Goal: Task Accomplishment & Management: Complete application form

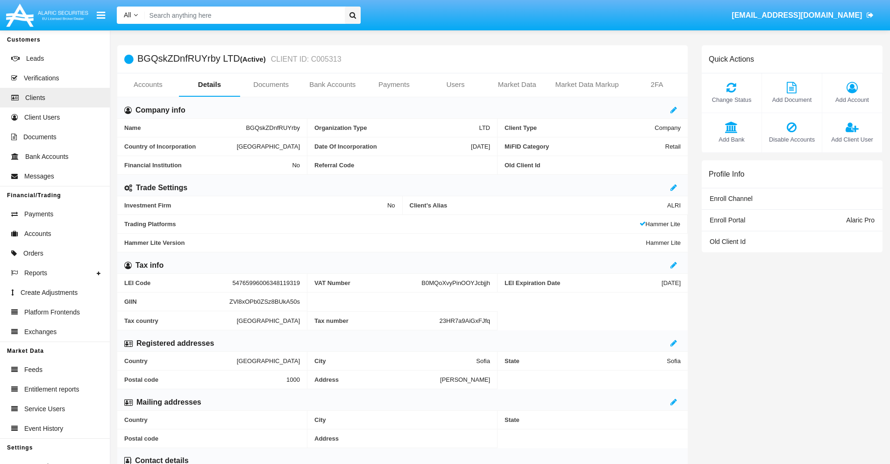
click at [332, 85] on link "Bank Accounts" at bounding box center [333, 84] width 62 height 22
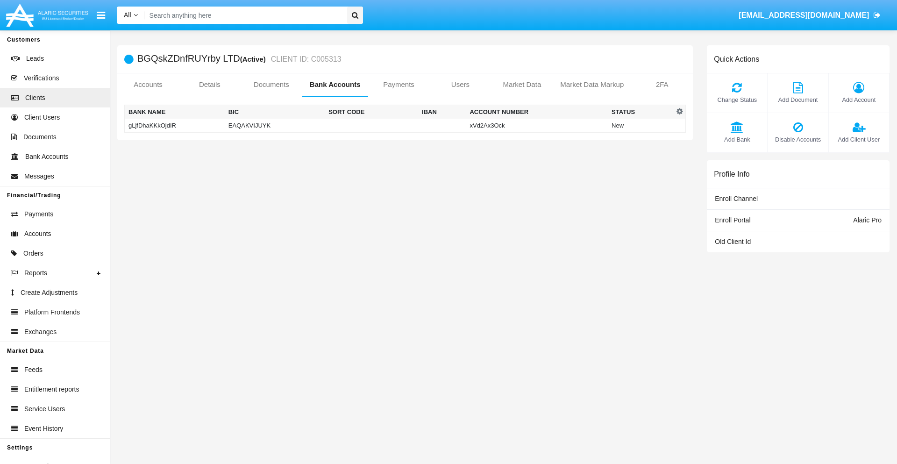
click at [174, 125] on td "gLjfDhaKKkOjdIR" at bounding box center [175, 126] width 100 height 14
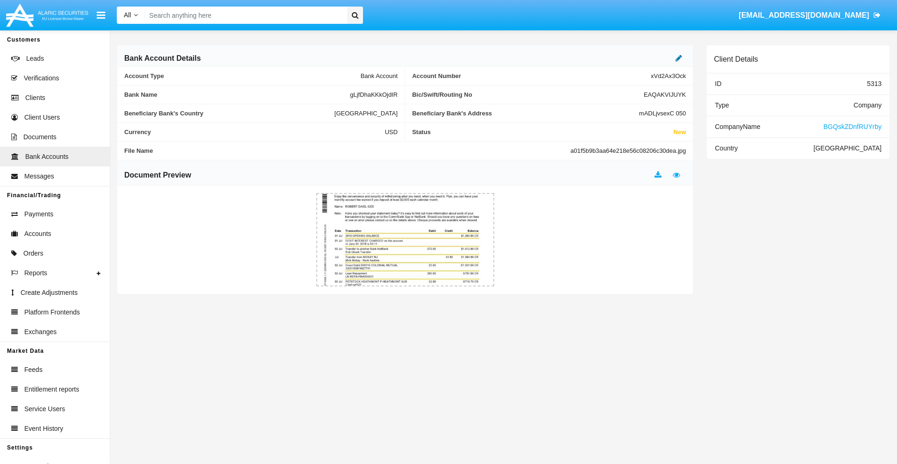
click at [679, 58] on icon at bounding box center [678, 57] width 7 height 7
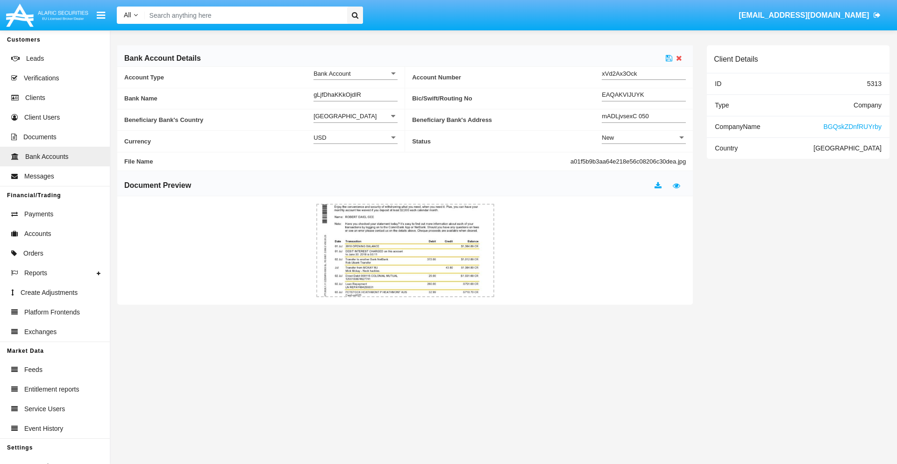
click at [644, 137] on div "New" at bounding box center [640, 138] width 76 height 8
click at [644, 161] on span "Active" at bounding box center [644, 161] width 84 height 18
click at [669, 58] on icon at bounding box center [669, 57] width 7 height 7
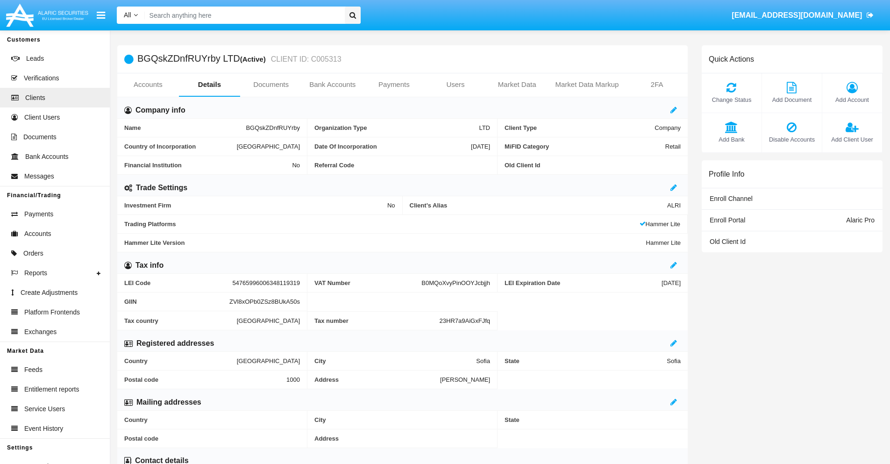
click at [332, 85] on link "Bank Accounts" at bounding box center [333, 84] width 62 height 22
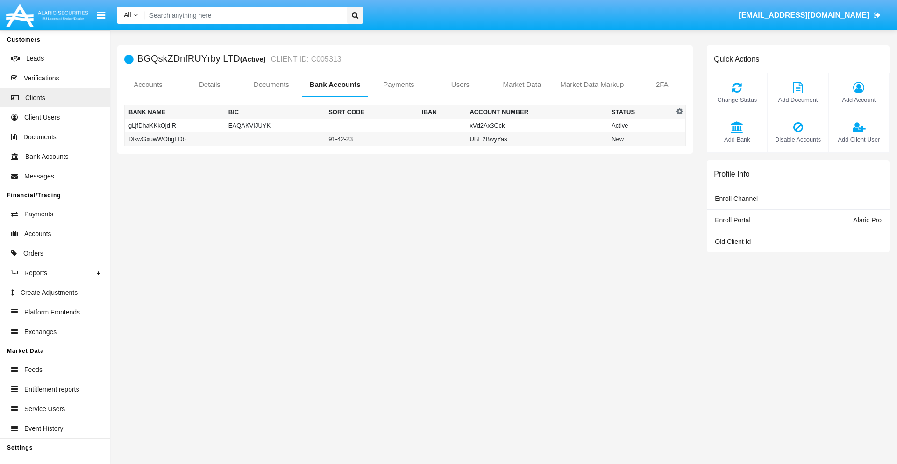
click at [174, 139] on td "DlkwGxuwWObgFDb" at bounding box center [175, 139] width 100 height 14
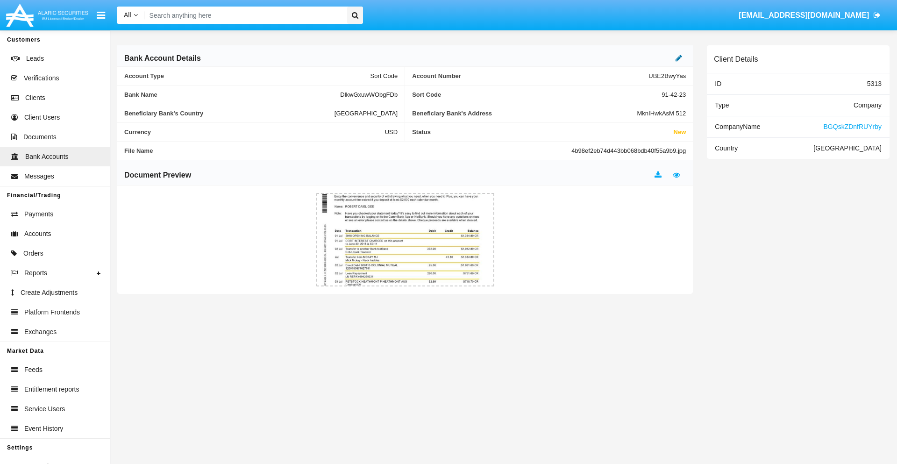
click at [679, 58] on icon at bounding box center [678, 57] width 7 height 7
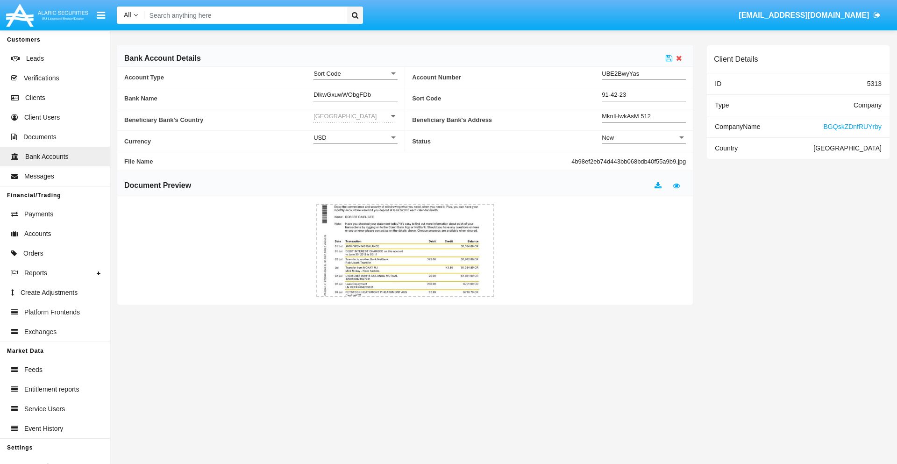
click at [644, 137] on div "New" at bounding box center [640, 138] width 76 height 8
click at [644, 161] on span "Active" at bounding box center [636, 161] width 69 height 18
click at [669, 58] on icon at bounding box center [669, 57] width 7 height 7
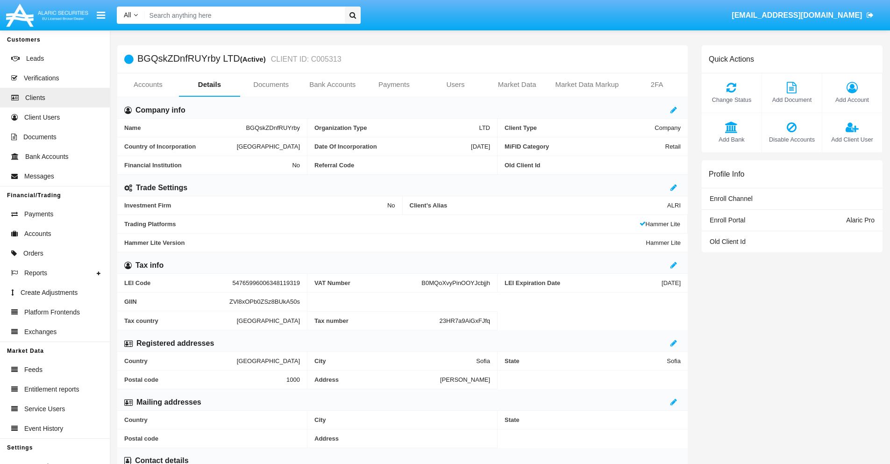
click at [731, 139] on span "Add Bank" at bounding box center [731, 139] width 50 height 9
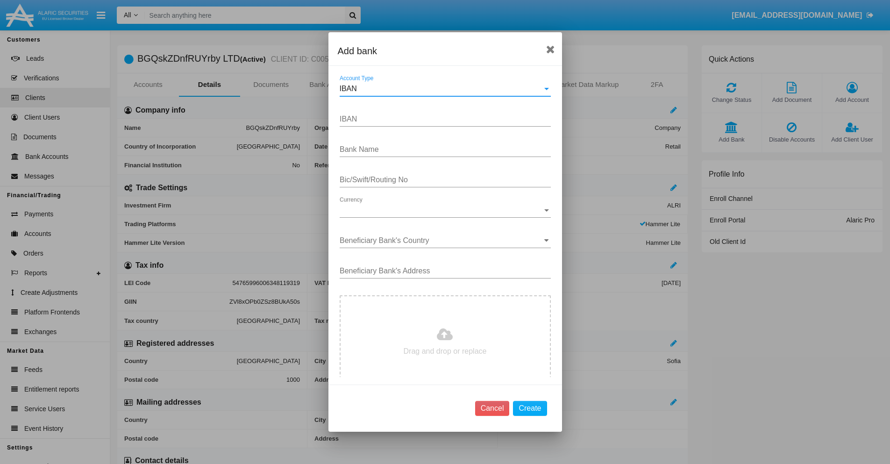
click at [441, 89] on div "IBAN" at bounding box center [441, 89] width 203 height 8
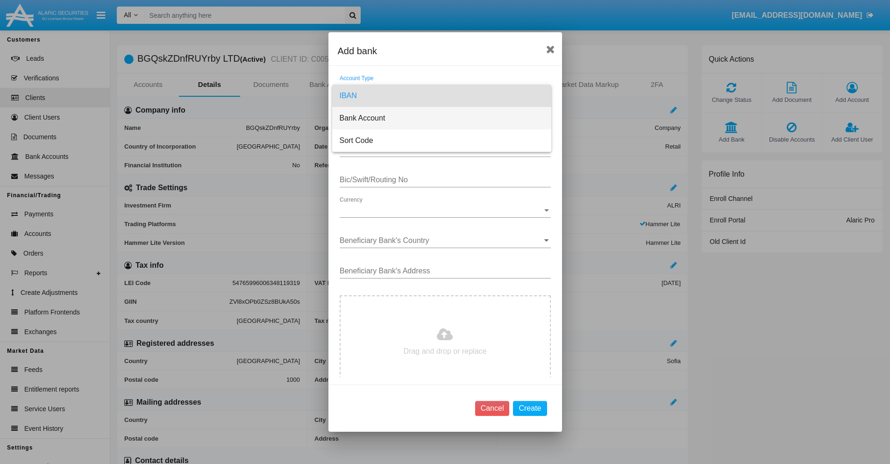
click at [441, 118] on span "Bank Account" at bounding box center [442, 118] width 204 height 22
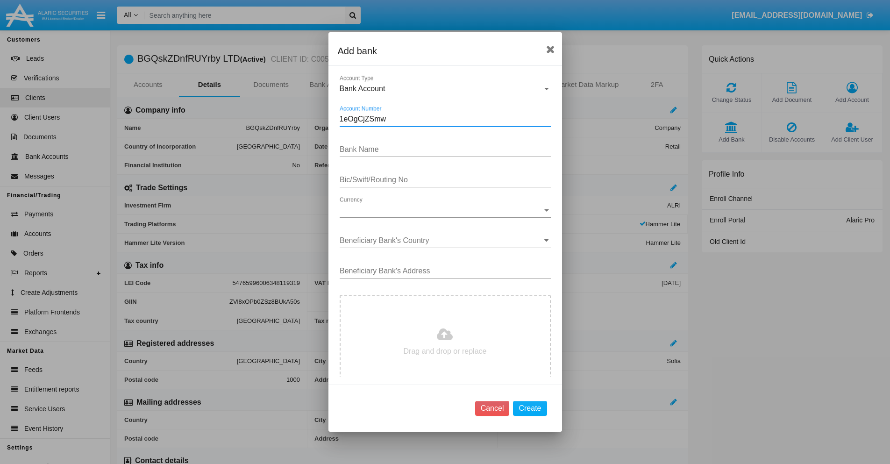
type input "1eOgCjZSmw"
type input "TADGsmeOvWyqGSL"
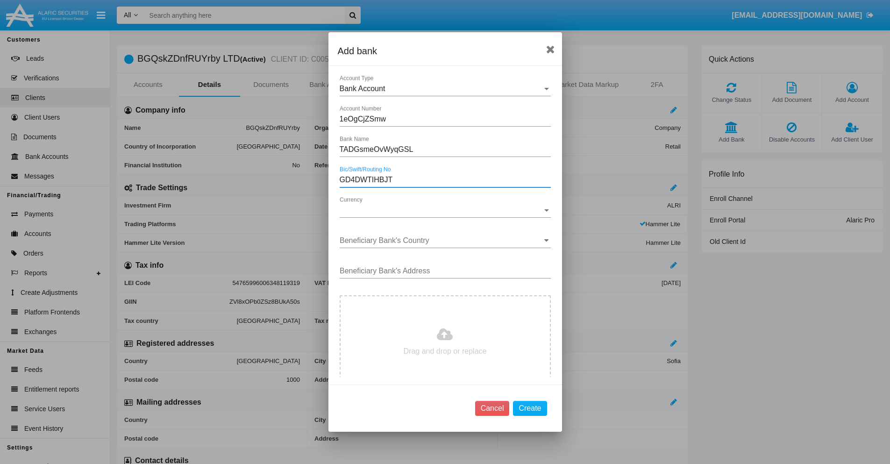
type input "GD4DWTIHBJT"
click at [441, 210] on span "Currency" at bounding box center [441, 210] width 203 height 8
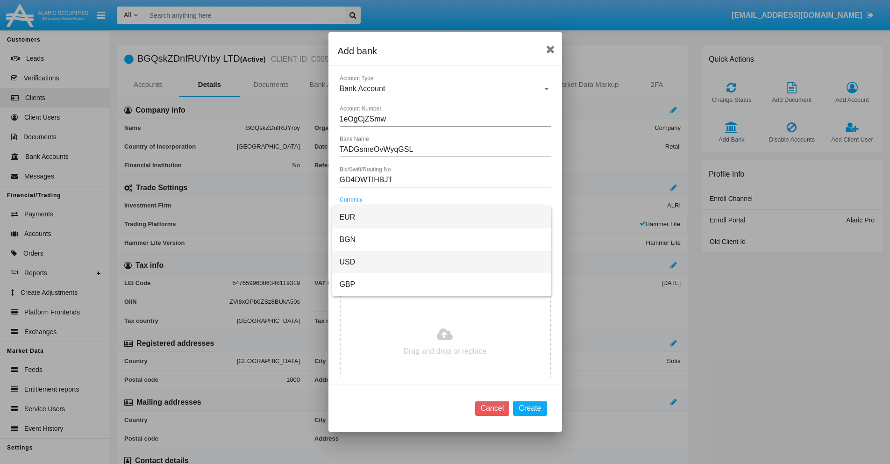
click at [441, 262] on span "USD" at bounding box center [442, 262] width 204 height 22
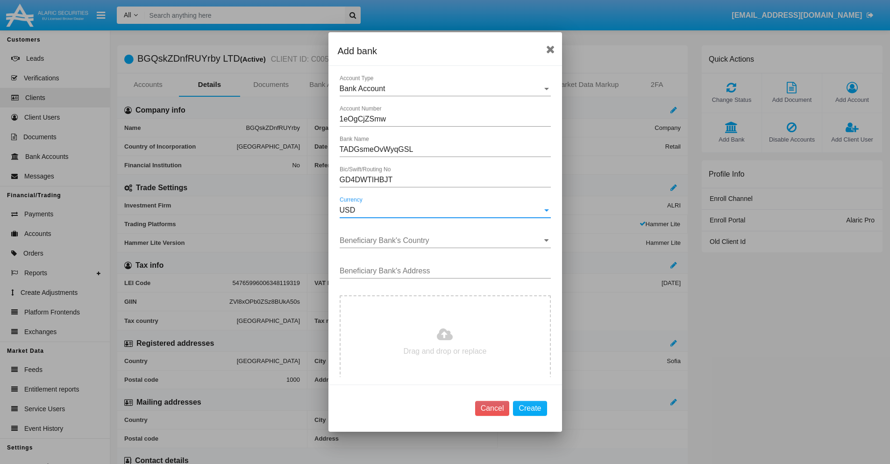
click at [441, 241] on input "Beneficiary Bank's Country" at bounding box center [445, 240] width 211 height 8
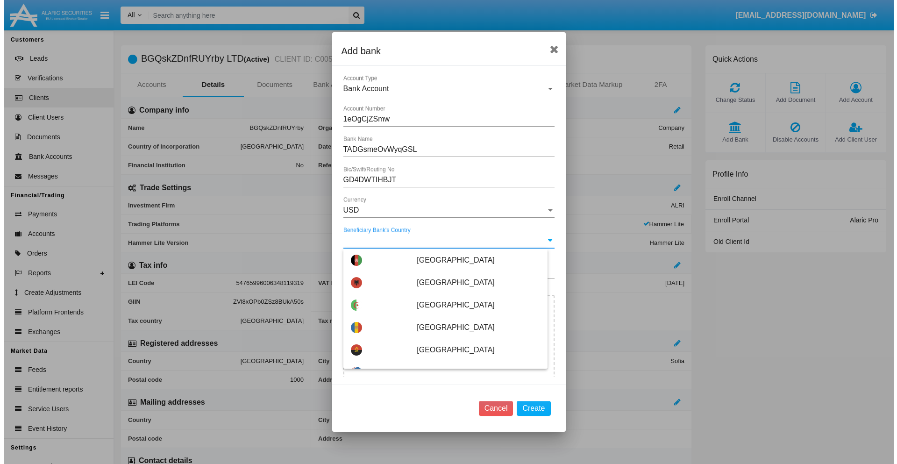
scroll to position [82, 0]
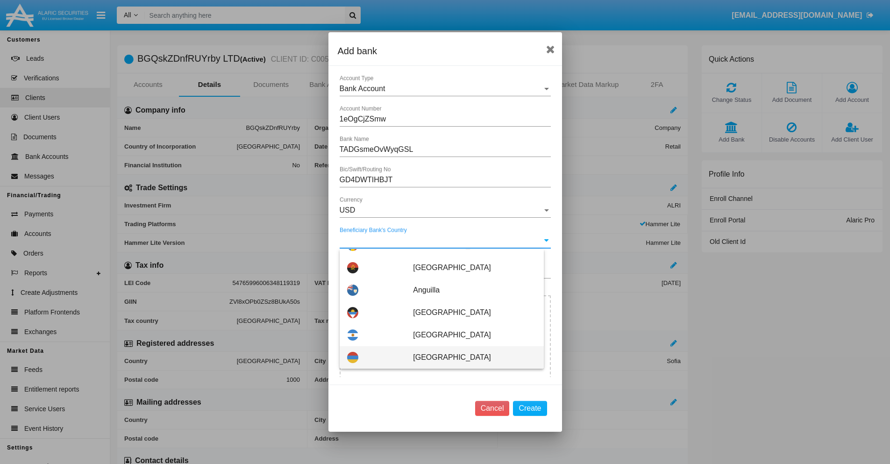
click at [469, 357] on span "[GEOGRAPHIC_DATA]" at bounding box center [474, 357] width 123 height 22
type input "[GEOGRAPHIC_DATA]"
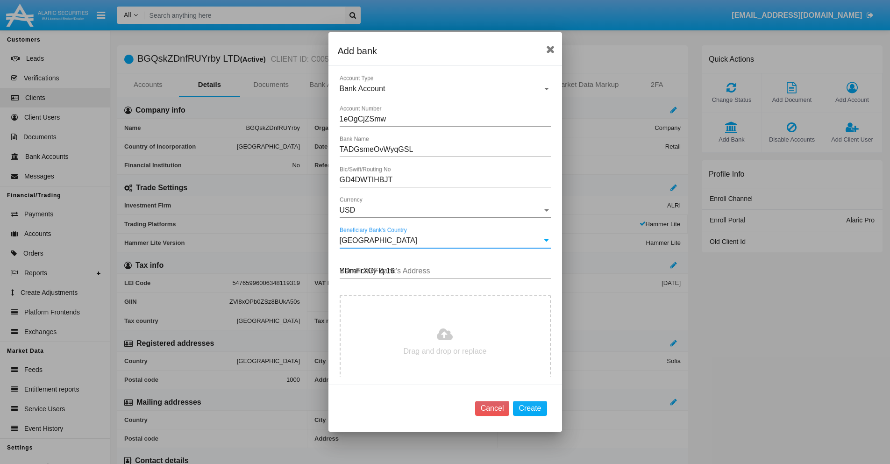
type input "YDmFrXGFlq 168"
type input "C:\fakepath\bank-statement.png"
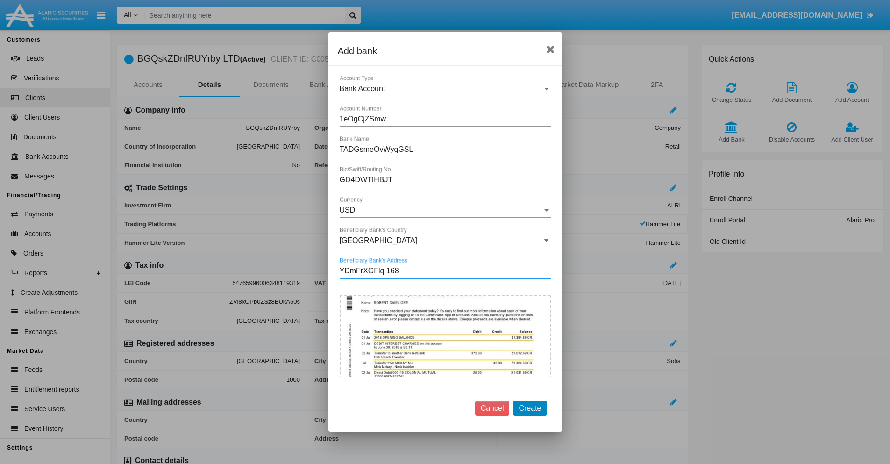
click at [530, 408] on button "Create" at bounding box center [530, 408] width 34 height 15
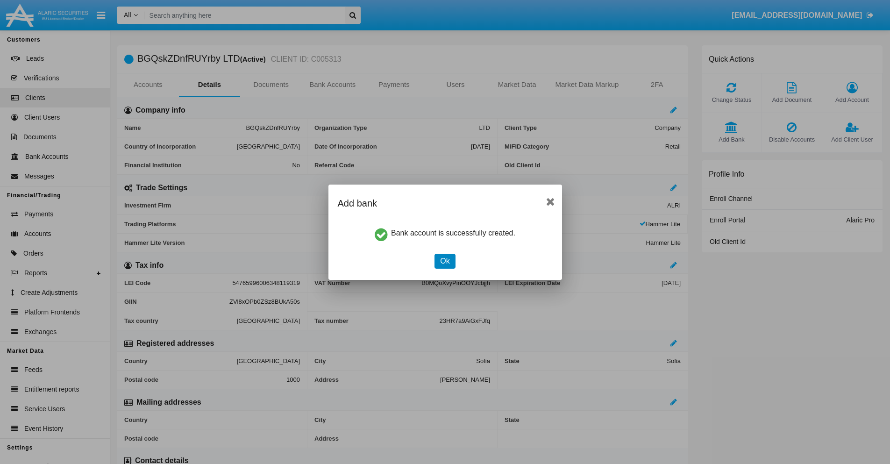
click at [445, 261] on button "Ok" at bounding box center [444, 261] width 21 height 15
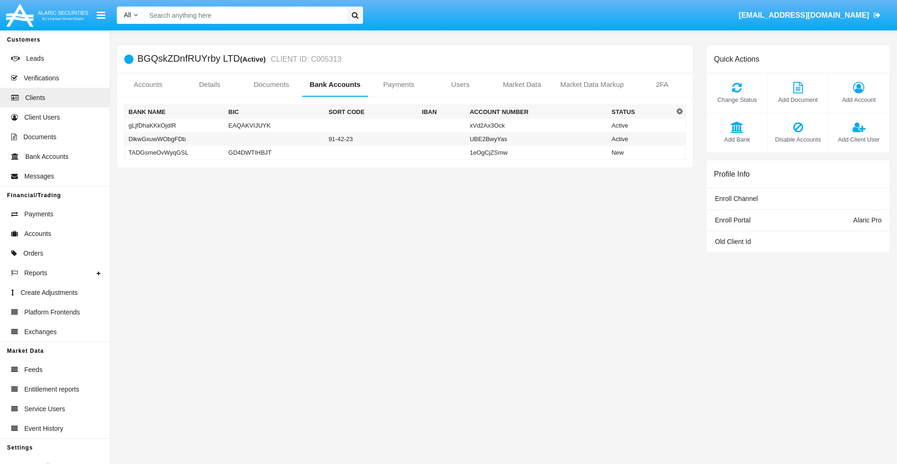
click at [174, 152] on td "TADGsmeOvWyqGSL" at bounding box center [175, 153] width 100 height 14
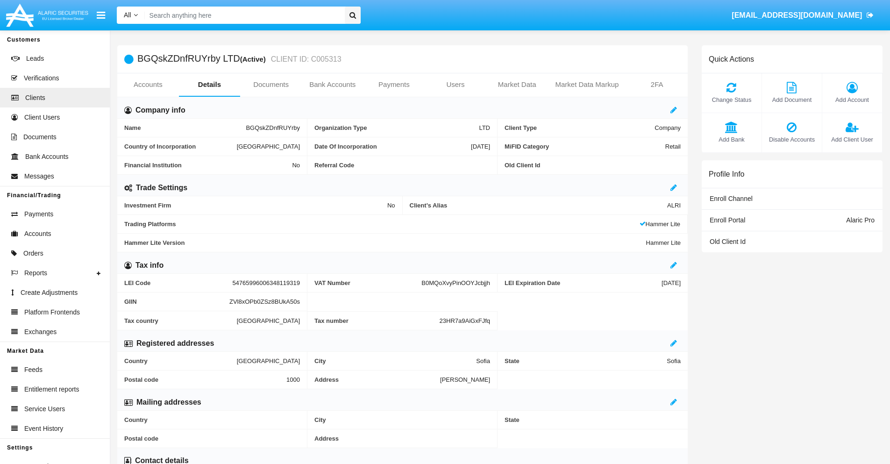
click at [731, 139] on span "Add Bank" at bounding box center [731, 139] width 50 height 9
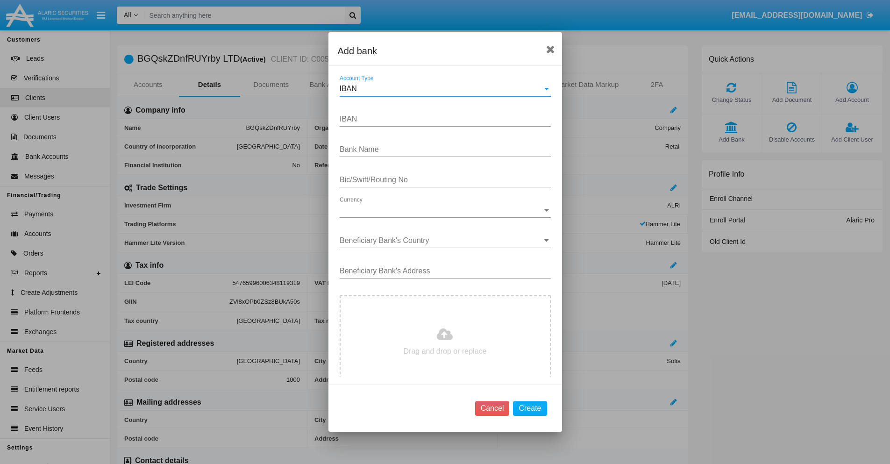
click at [441, 89] on div "IBAN" at bounding box center [441, 89] width 203 height 8
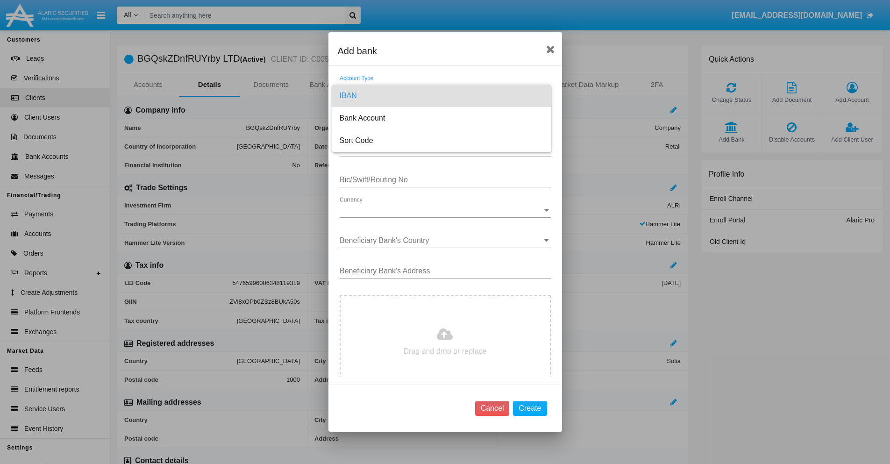
click at [441, 96] on span "IBAN" at bounding box center [442, 96] width 204 height 22
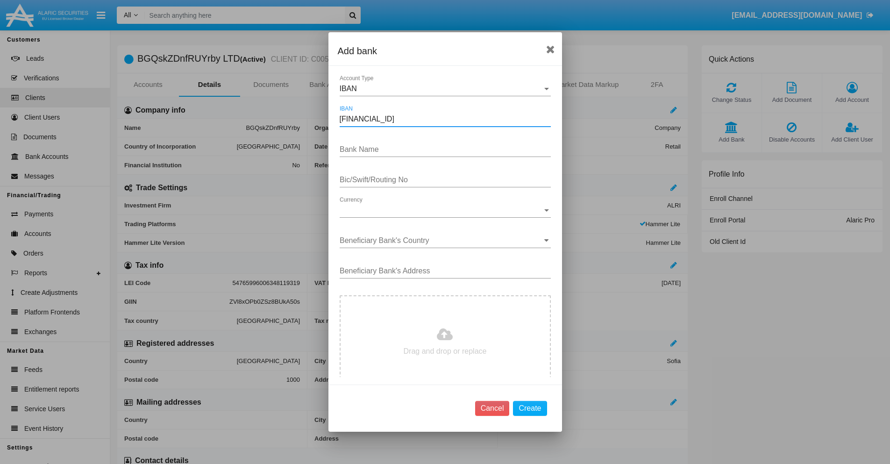
type input "[FINANCIAL_ID]"
type input "GOtPVPVwCGUZGkY"
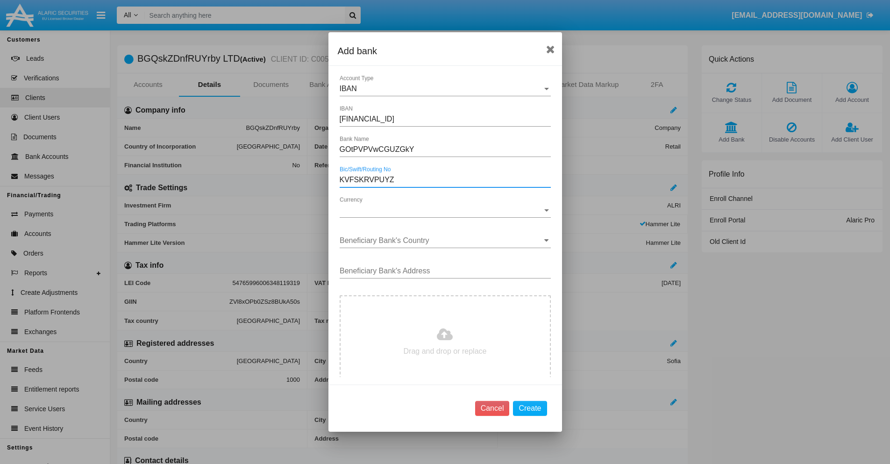
type input "KVFSKRVPUYZ"
click at [441, 210] on span "Currency" at bounding box center [441, 210] width 203 height 8
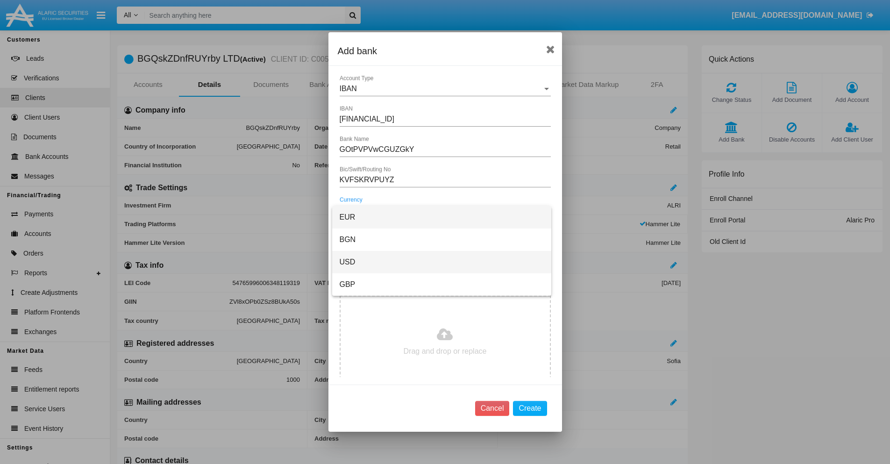
click at [441, 262] on span "USD" at bounding box center [442, 262] width 204 height 22
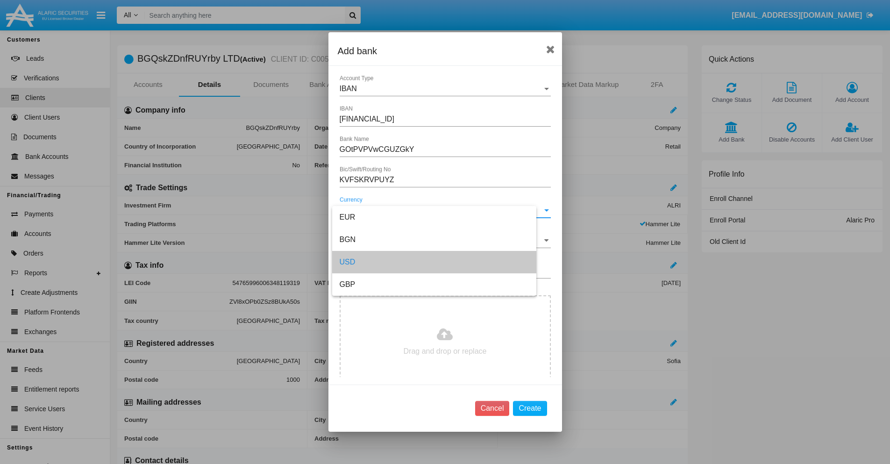
click at [441, 241] on input "Beneficiary Bank's Country" at bounding box center [445, 240] width 211 height 8
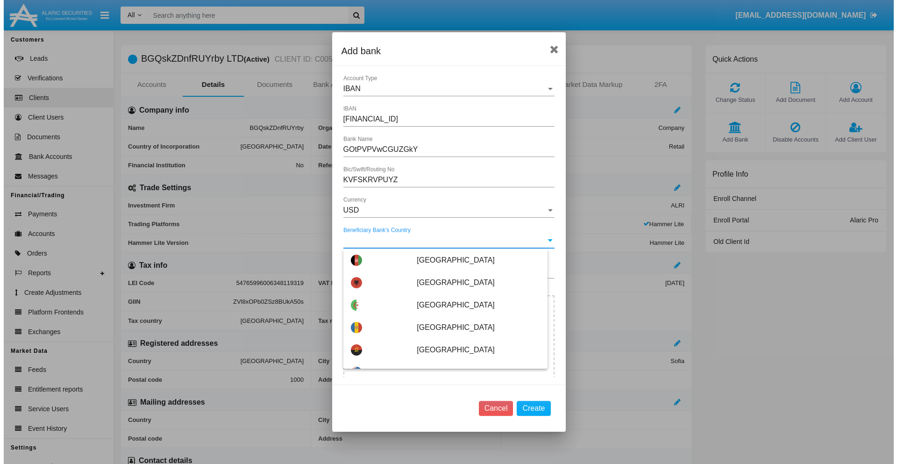
scroll to position [127, 0]
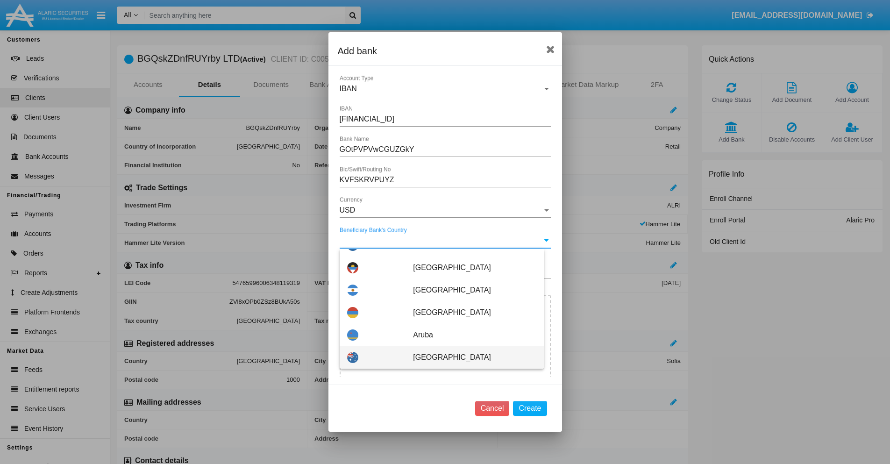
click at [469, 357] on span "[GEOGRAPHIC_DATA]" at bounding box center [474, 357] width 123 height 22
type input "[GEOGRAPHIC_DATA]"
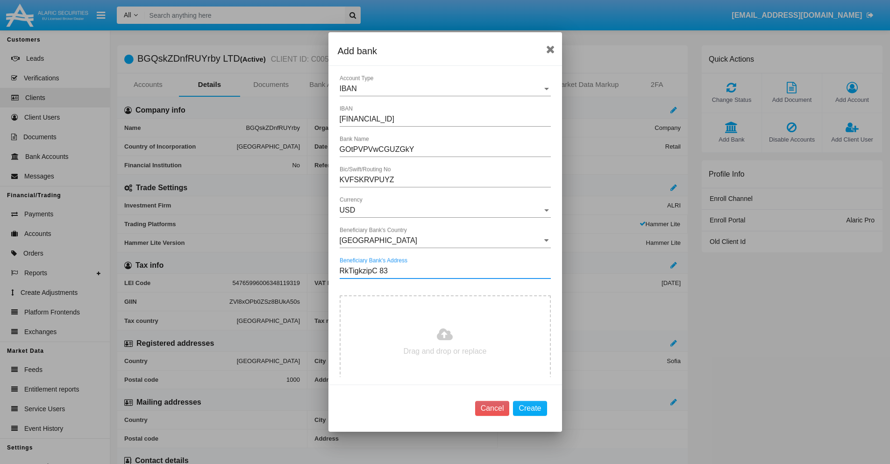
type input "RkTigkzipC 834"
type input "C:\fakepath\bank-statement.png"
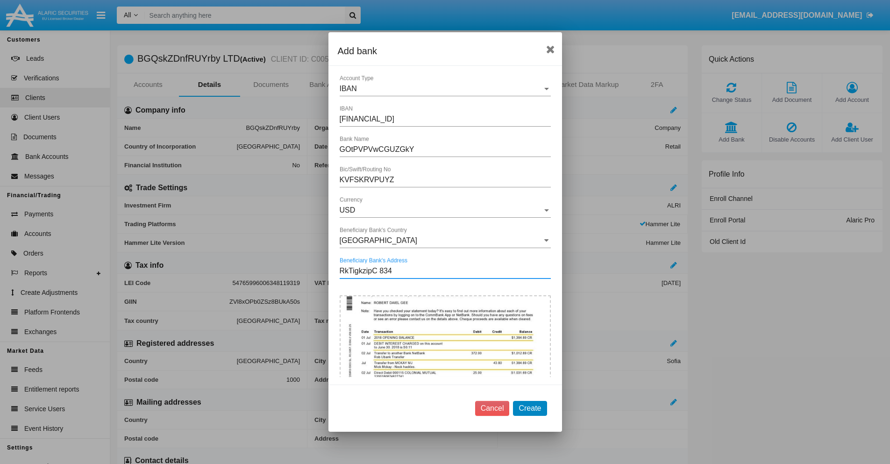
click at [530, 408] on button "Create" at bounding box center [530, 408] width 34 height 15
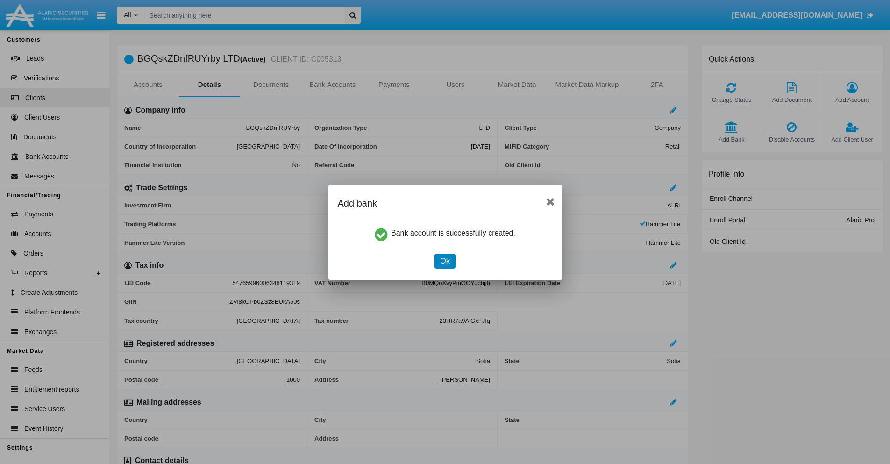
click at [445, 261] on button "Ok" at bounding box center [444, 261] width 21 height 15
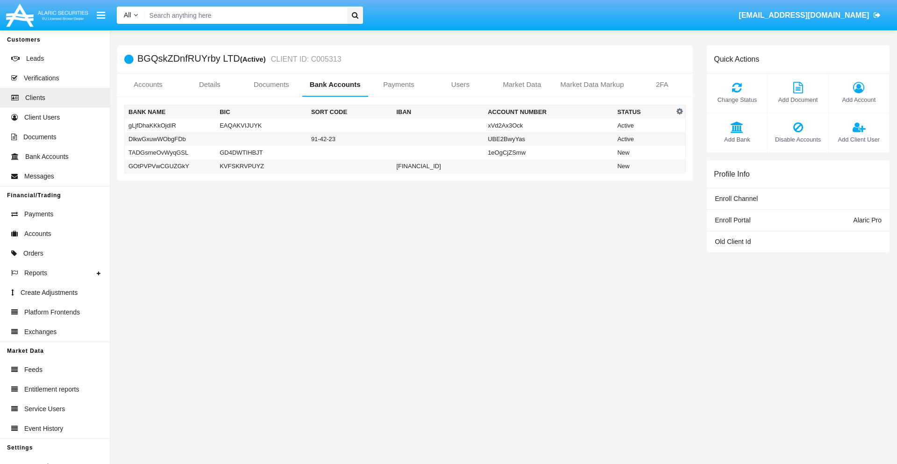
click at [170, 166] on td "GOtPVPVwCGUZGkY" at bounding box center [171, 166] width 92 height 14
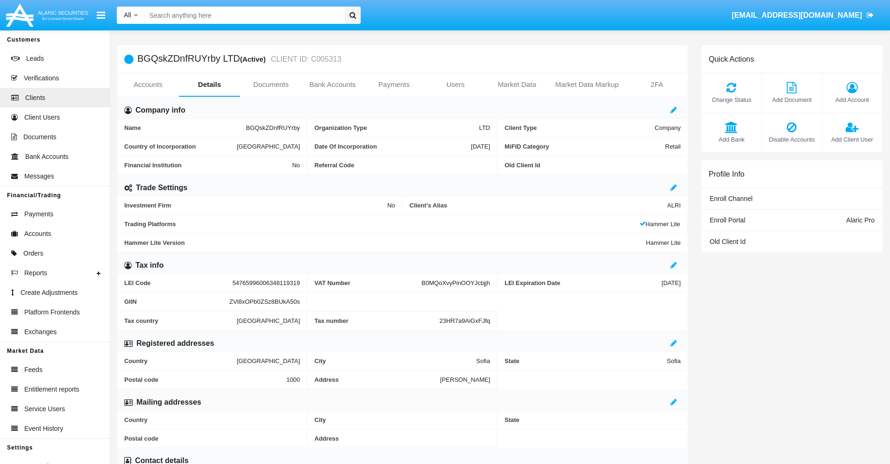
click at [731, 139] on span "Add Bank" at bounding box center [731, 139] width 50 height 9
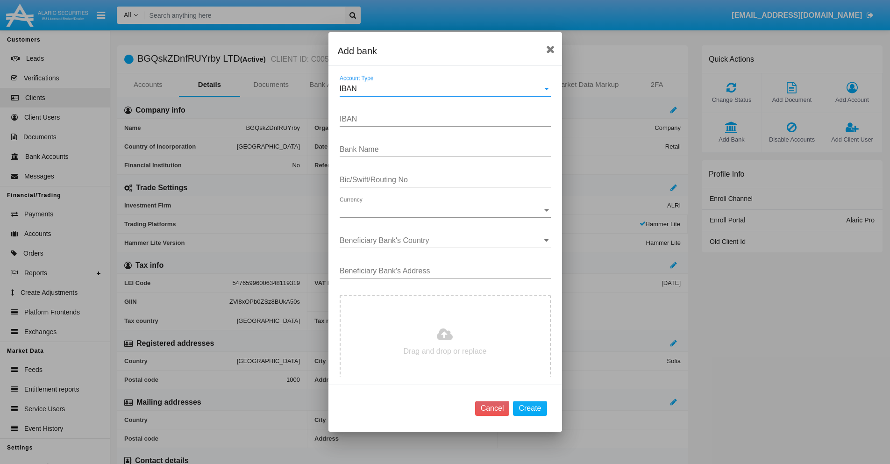
click at [441, 89] on div "IBAN" at bounding box center [441, 89] width 203 height 8
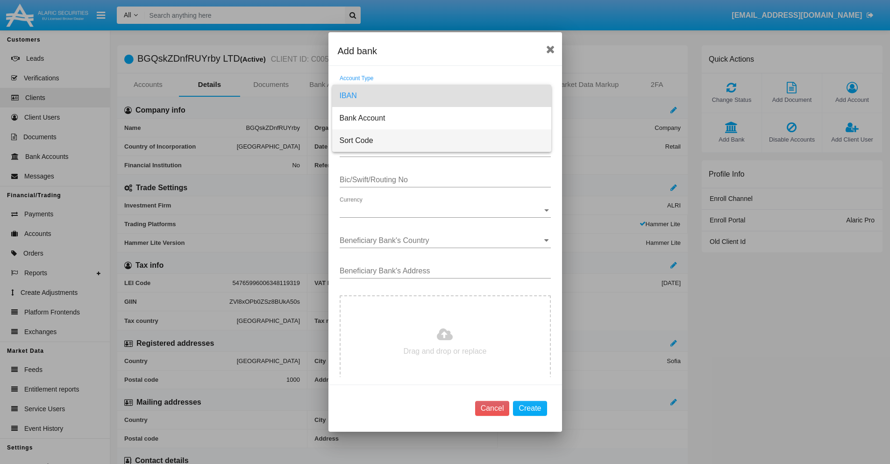
click at [441, 141] on span "Sort Code" at bounding box center [442, 140] width 204 height 22
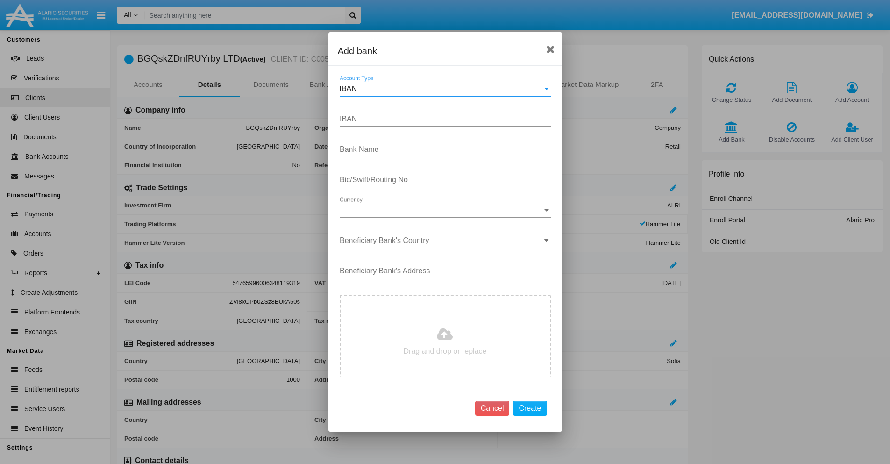
type input "[GEOGRAPHIC_DATA]"
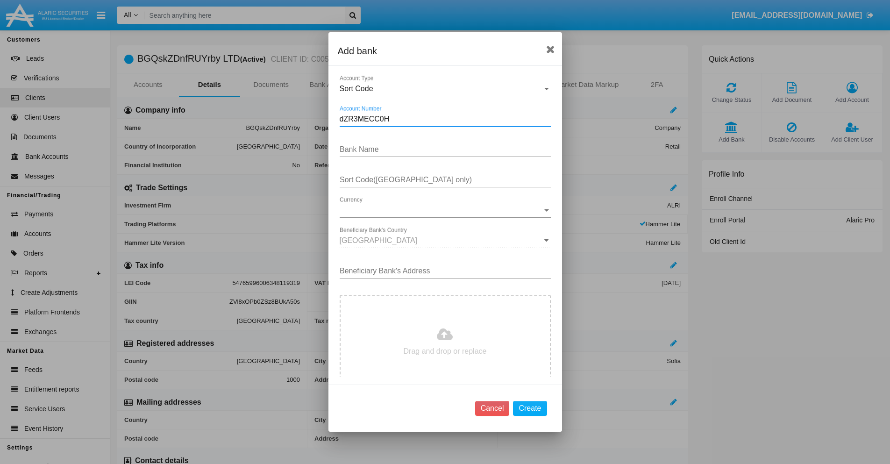
type input "dZR3MECC0H"
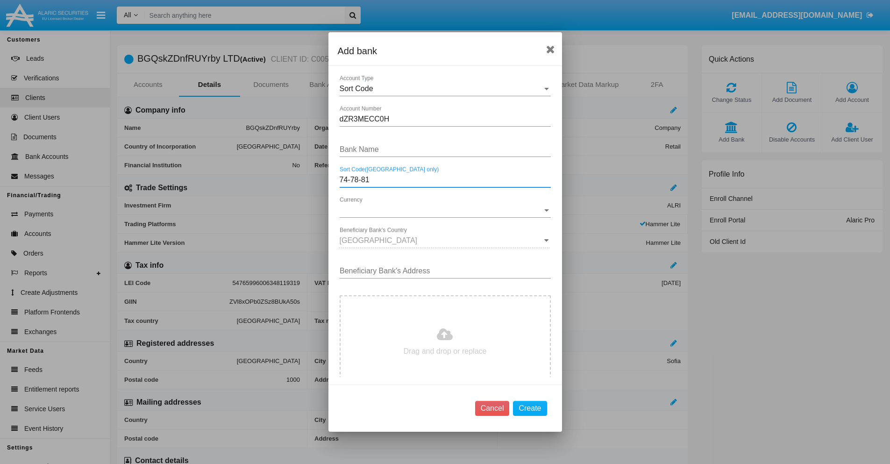
type input "74-78-81"
type input "FwxCblRPAGJcZFU"
click at [441, 210] on span "Currency" at bounding box center [441, 210] width 203 height 8
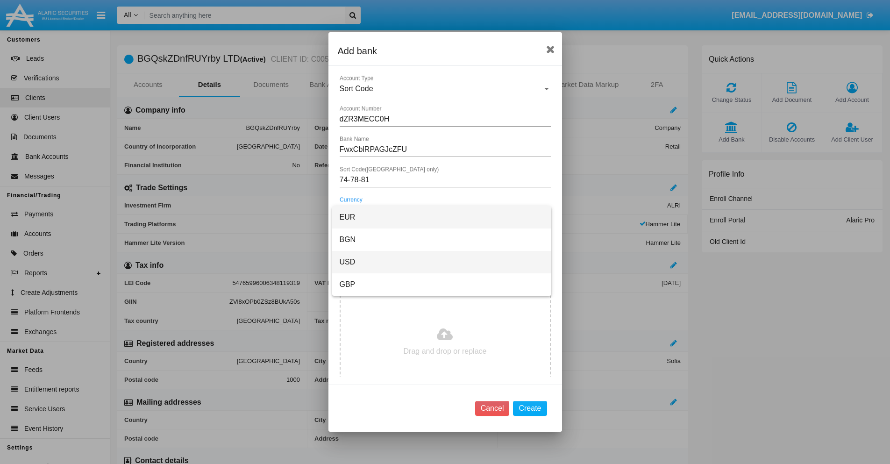
click at [441, 262] on span "USD" at bounding box center [442, 262] width 204 height 22
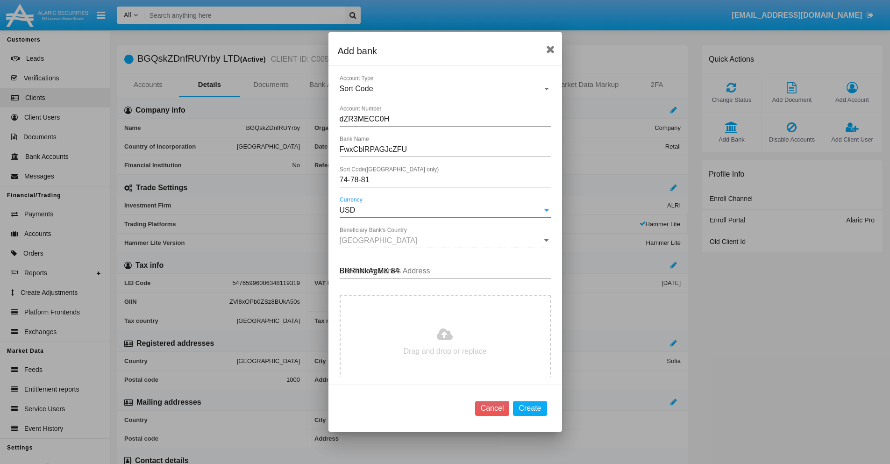
type input "BRRhNkAgMK 842"
type input "C:\fakepath\bank-statement.png"
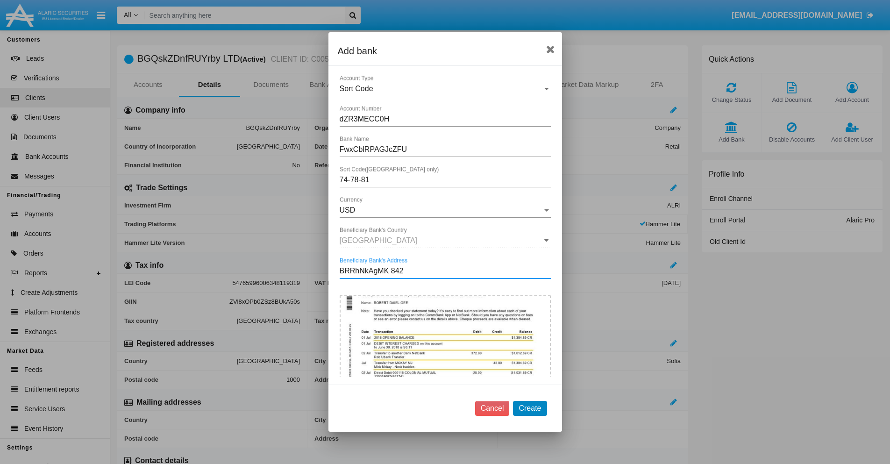
click at [530, 408] on button "Create" at bounding box center [530, 408] width 34 height 15
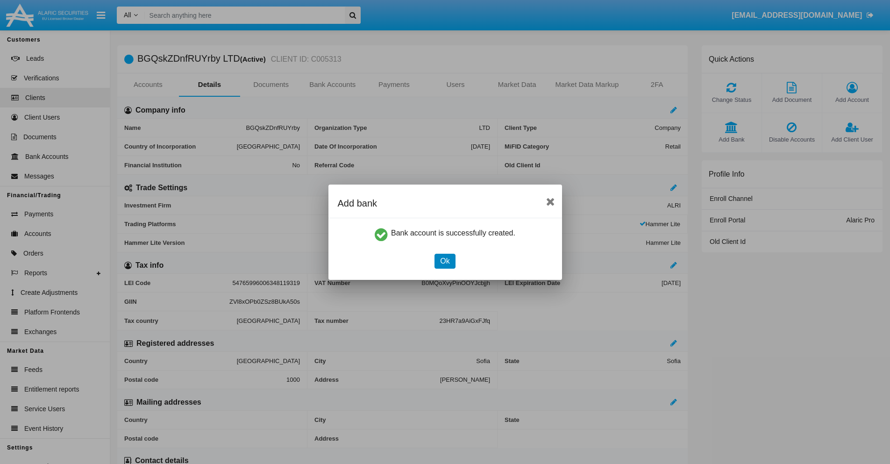
click at [445, 261] on button "Ok" at bounding box center [444, 261] width 21 height 15
